Goal: Task Accomplishment & Management: Manage account settings

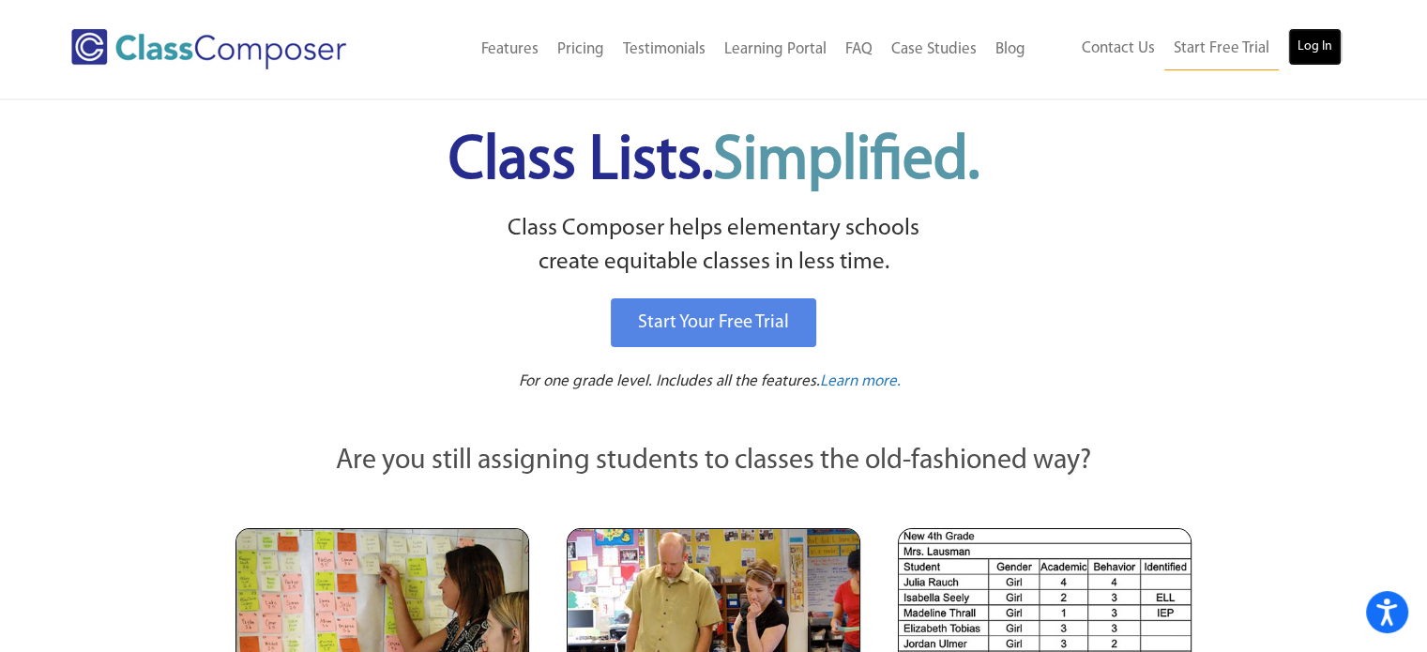
click at [1313, 43] on link "Log In" at bounding box center [1314, 47] width 53 height 38
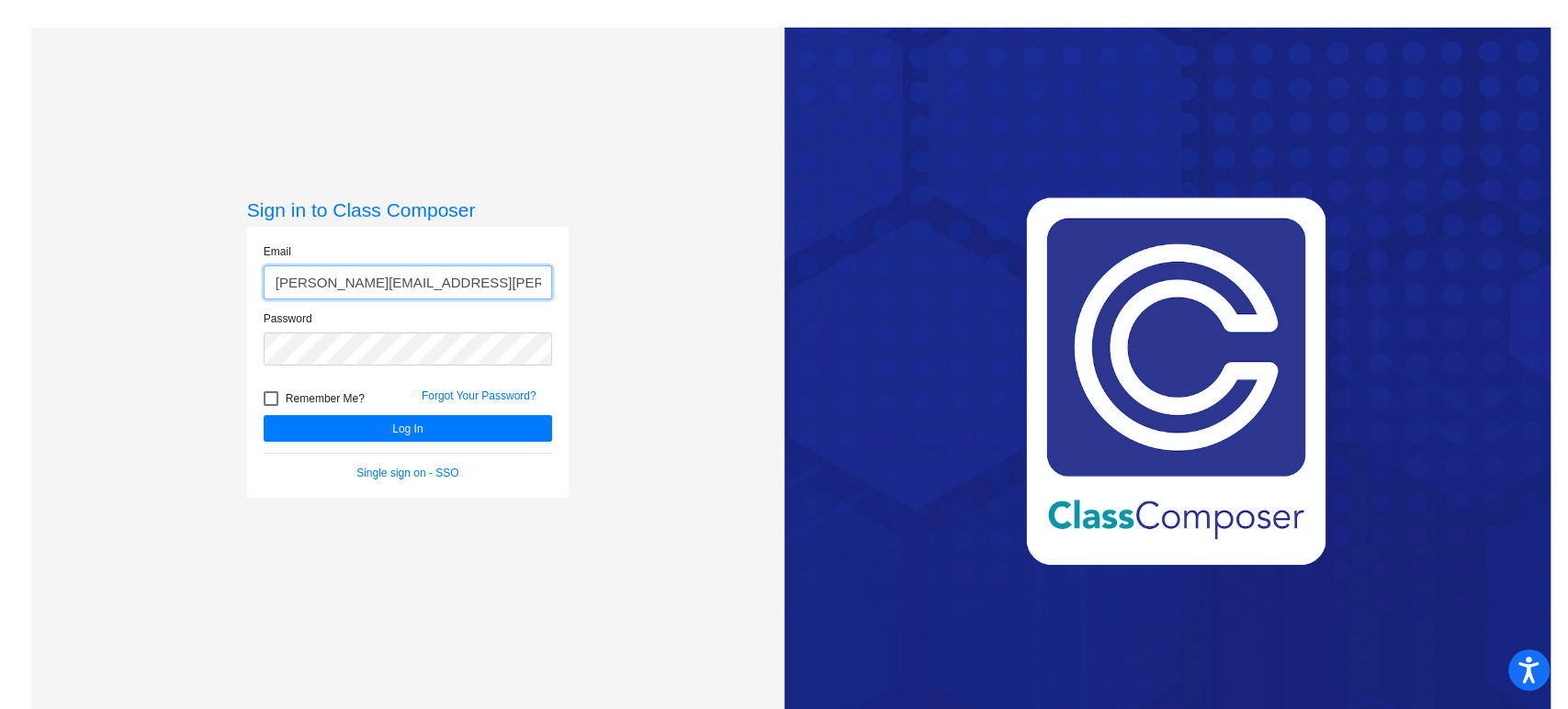
click at [429, 288] on input "[PERSON_NAME][EMAIL_ADDRESS][PERSON_NAME][DOMAIN_NAME]" at bounding box center [407, 282] width 289 height 34
type input "[PERSON_NAME][EMAIL_ADDRESS][PERSON_NAME][DOMAIN_NAME]"
click at [438, 432] on button "Log In" at bounding box center [407, 428] width 289 height 26
